Goal: Find specific page/section: Find specific page/section

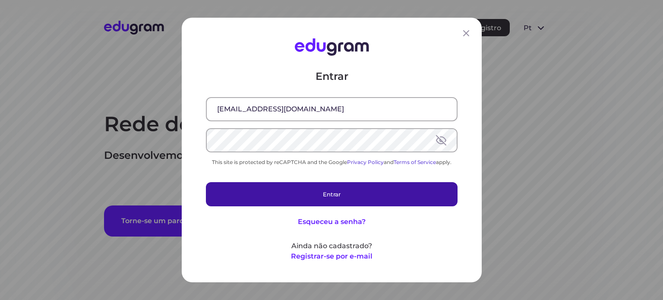
click at [318, 191] on button "Entrar" at bounding box center [332, 194] width 252 height 24
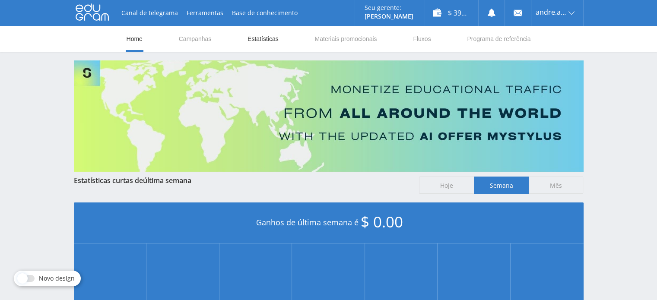
click at [256, 43] on link "Estatísticas" at bounding box center [263, 39] width 33 height 26
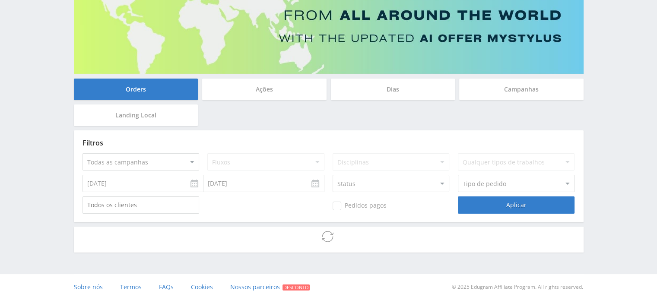
scroll to position [67, 0]
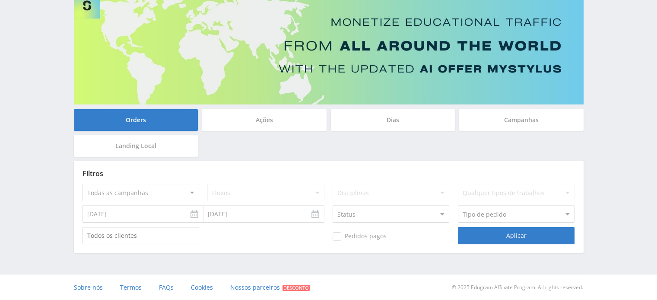
click at [32, 67] on div "Canal de telegrama Ferramentas Base de conhecimento Seu gerente: [PERSON_NAME] …" at bounding box center [328, 117] width 657 height 368
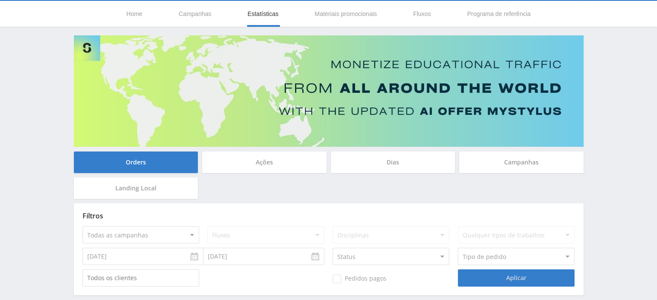
scroll to position [0, 0]
